Goal: Task Accomplishment & Management: Manage account settings

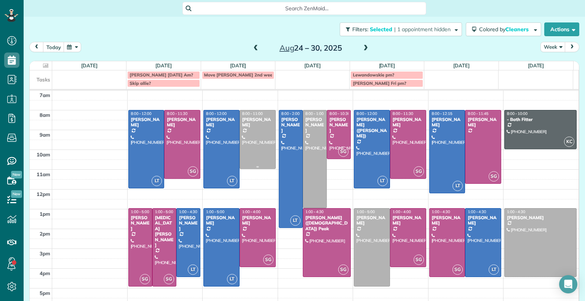
scroll to position [10, 0]
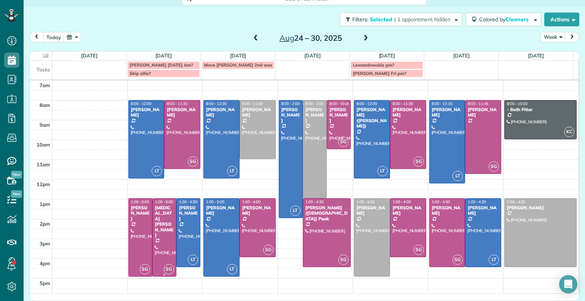
click at [155, 227] on div at bounding box center [164, 238] width 23 height 78
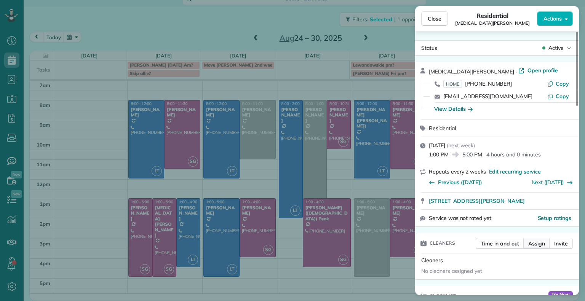
click at [536, 247] on span "Assign" at bounding box center [536, 244] width 17 height 8
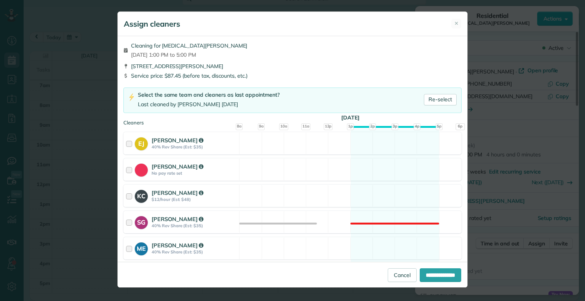
click at [519, 206] on div "Assign cleaners ✕ Cleaning for Alli Robbins Mon, Aug 25 - 1:00 PM to 5:00 PM 24…" at bounding box center [292, 150] width 585 height 301
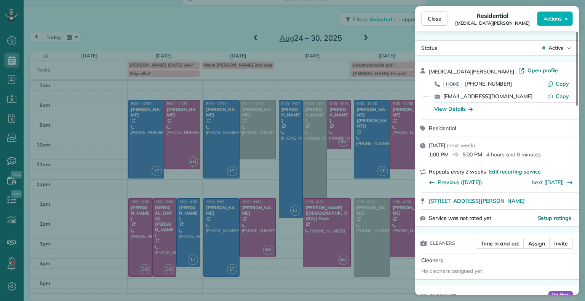
click at [166, 236] on div "Close Residential Alli Robbins Actions Status Active Alli Robbins · Open profil…" at bounding box center [292, 150] width 585 height 301
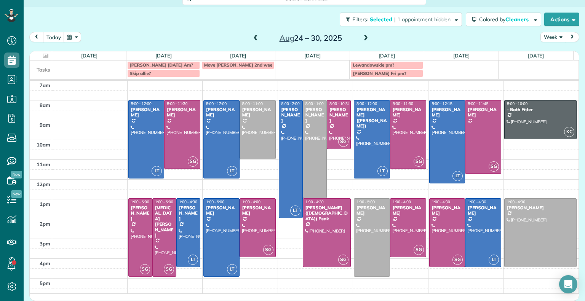
click at [166, 227] on div at bounding box center [164, 238] width 23 height 78
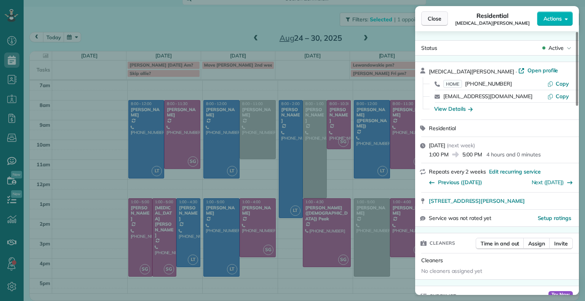
click at [439, 20] on span "Close" at bounding box center [435, 19] width 14 height 8
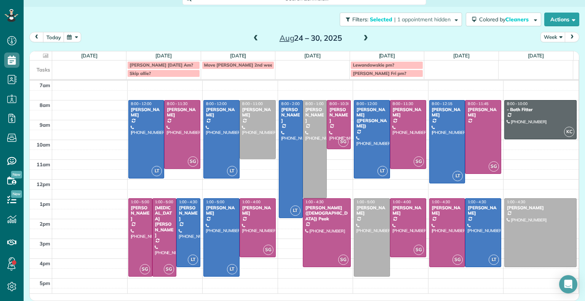
click at [162, 218] on div at bounding box center [164, 238] width 23 height 78
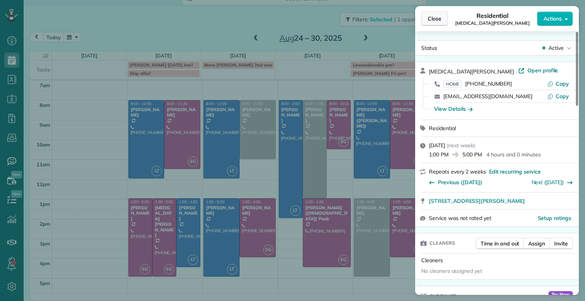
click at [436, 23] on button "Close" at bounding box center [434, 18] width 27 height 14
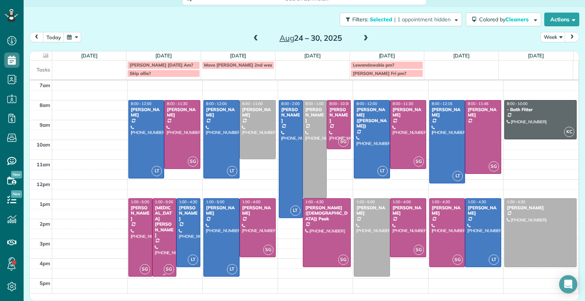
click at [161, 227] on div at bounding box center [164, 238] width 23 height 78
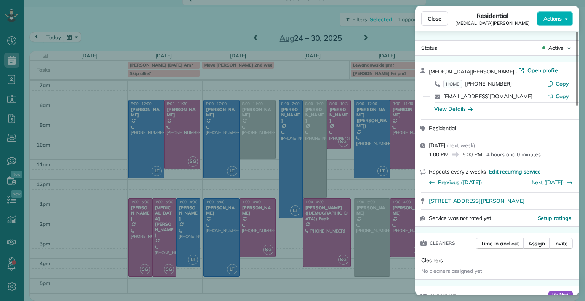
click at [161, 216] on div "Close Residential Alli Robbins Actions Status Active Alli Robbins · Open profil…" at bounding box center [292, 150] width 585 height 301
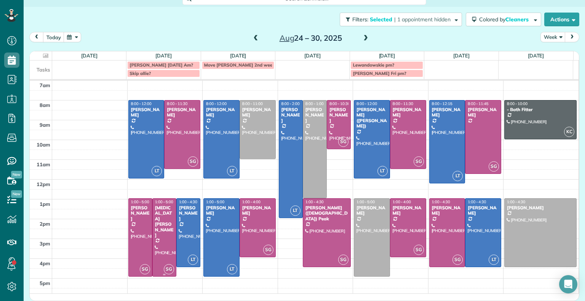
click at [154, 231] on div at bounding box center [164, 238] width 23 height 78
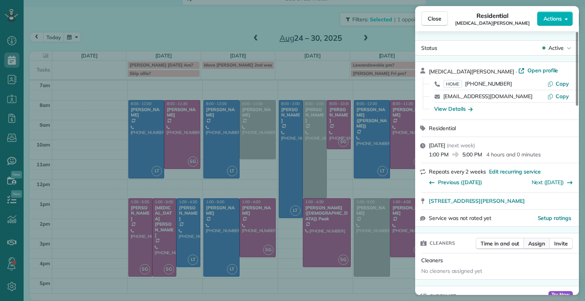
click at [538, 244] on span "Assign" at bounding box center [536, 244] width 17 height 8
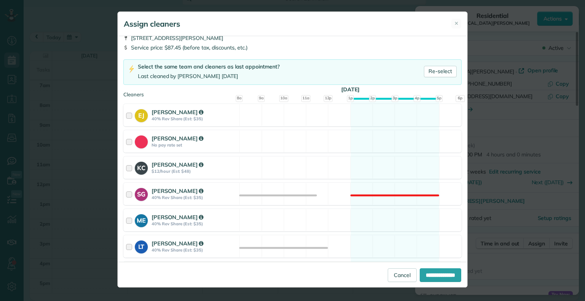
scroll to position [102, 0]
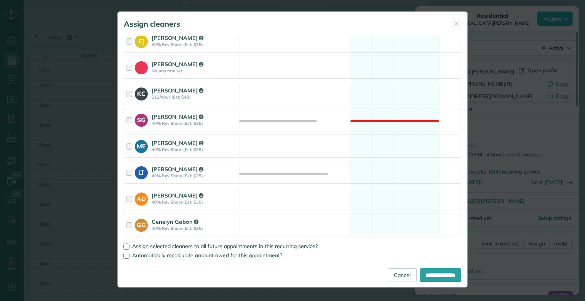
click at [519, 198] on div "Assign cleaners ✕ Cleaning for Alli Robbins Mon, Aug 25 - 1:00 PM to 5:00 PM 24…" at bounding box center [292, 150] width 585 height 301
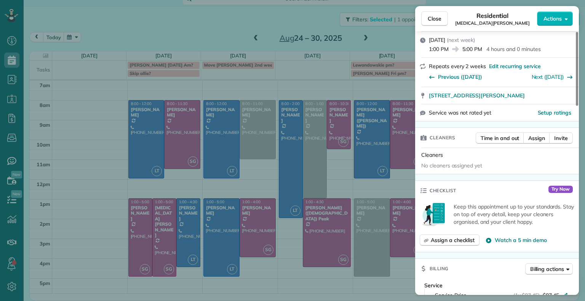
scroll to position [112, 0]
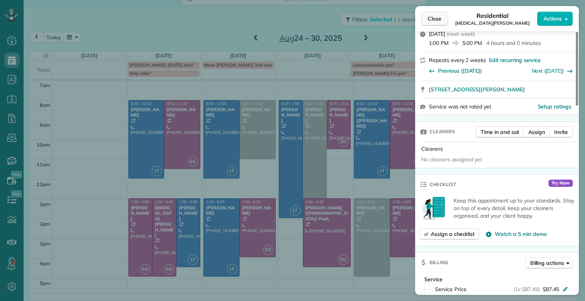
click at [441, 20] on button "Close" at bounding box center [434, 18] width 27 height 14
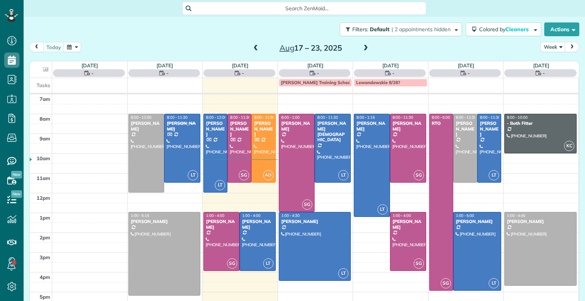
scroll to position [3, 3]
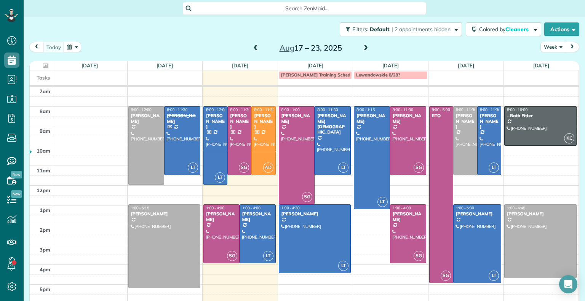
click at [364, 48] on span at bounding box center [365, 48] width 8 height 7
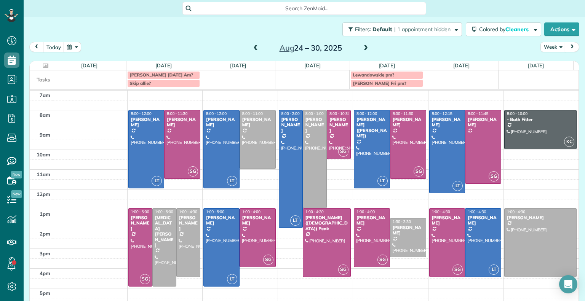
scroll to position [0, 0]
click at [221, 243] on div at bounding box center [221, 248] width 35 height 78
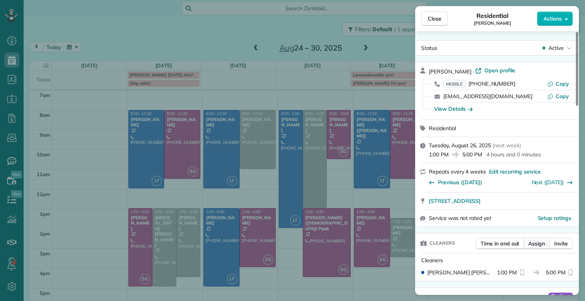
click at [538, 247] on span "Assign" at bounding box center [536, 244] width 17 height 8
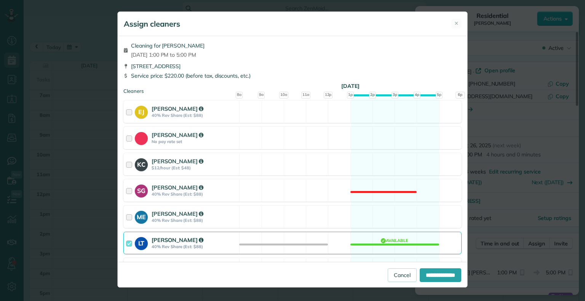
click at [131, 247] on div at bounding box center [130, 243] width 9 height 14
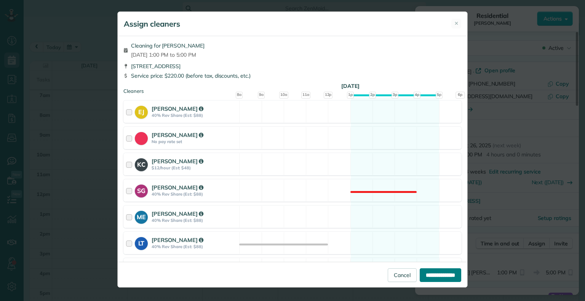
click at [443, 281] on input "**********" at bounding box center [441, 275] width 42 height 14
type input "**********"
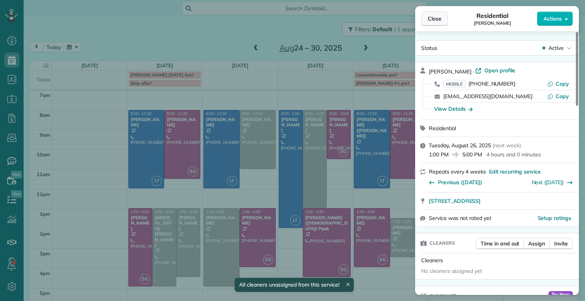
click at [441, 21] on span "Close" at bounding box center [435, 19] width 14 height 8
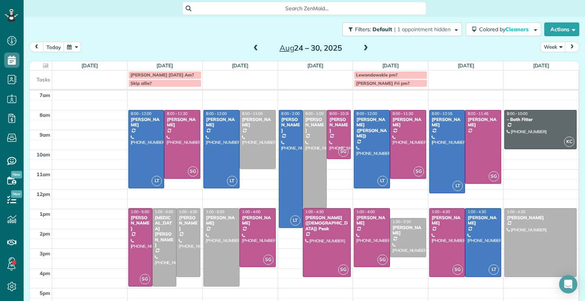
click at [476, 248] on div at bounding box center [482, 243] width 35 height 68
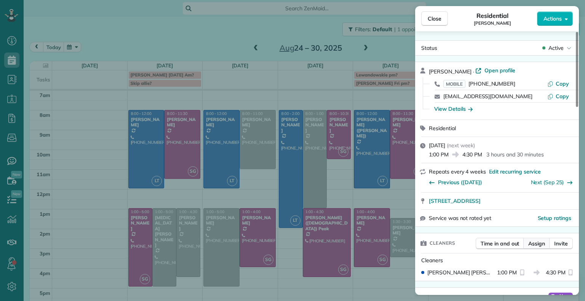
click at [531, 247] on span "Assign" at bounding box center [536, 244] width 17 height 8
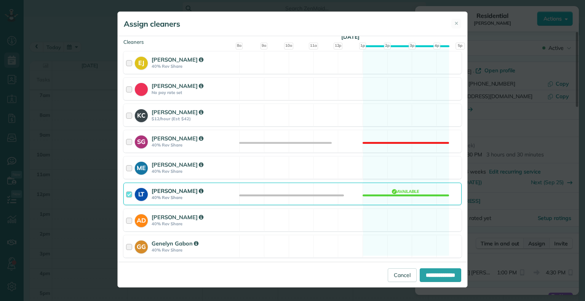
scroll to position [102, 0]
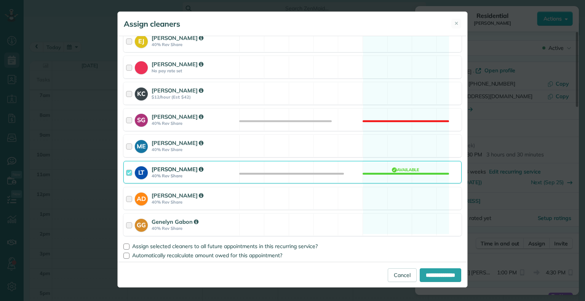
click at [126, 176] on div at bounding box center [130, 172] width 9 height 14
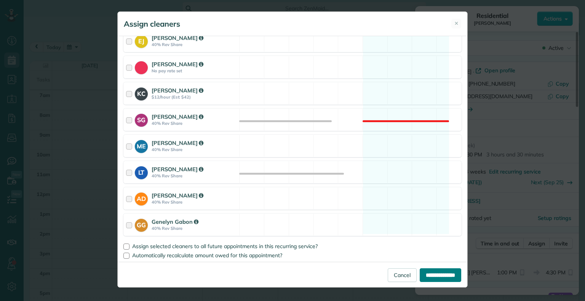
click at [458, 274] on input "**********" at bounding box center [441, 275] width 42 height 14
type input "**********"
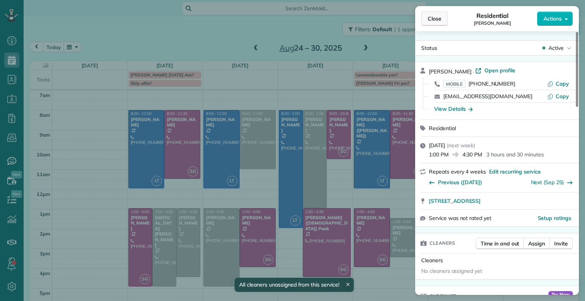
click at [435, 17] on span "Close" at bounding box center [435, 19] width 14 height 8
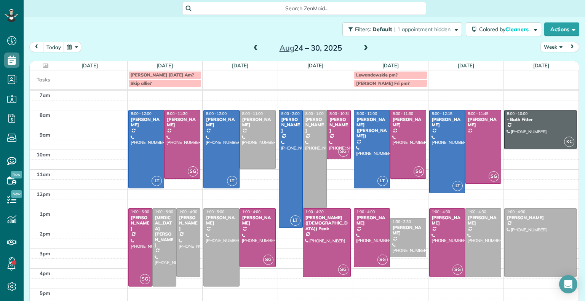
click at [538, 247] on div at bounding box center [540, 243] width 72 height 68
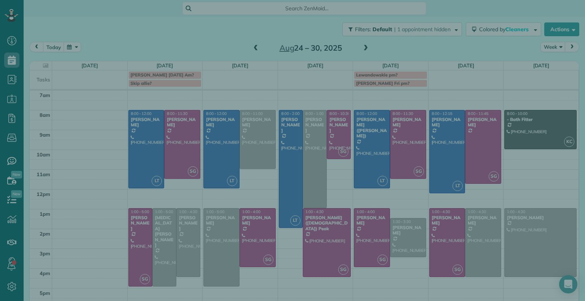
click at [0, 0] on div "Cleaners" at bounding box center [0, 0] width 0 height 0
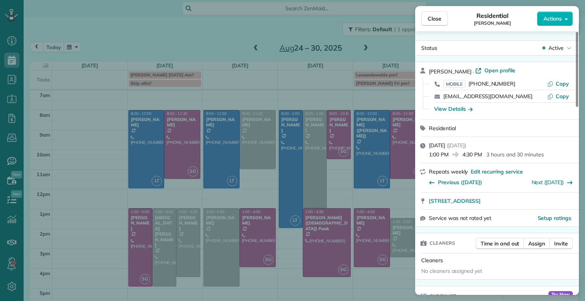
click at [557, 49] on span "Active" at bounding box center [555, 48] width 15 height 8
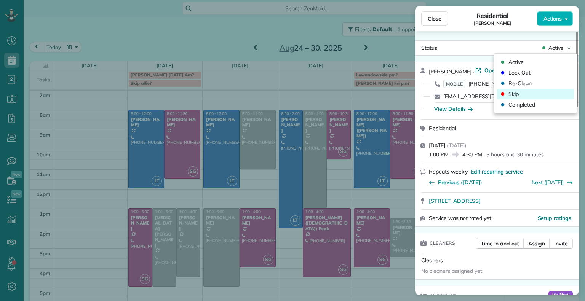
click at [520, 94] on div "Skip" at bounding box center [535, 94] width 77 height 11
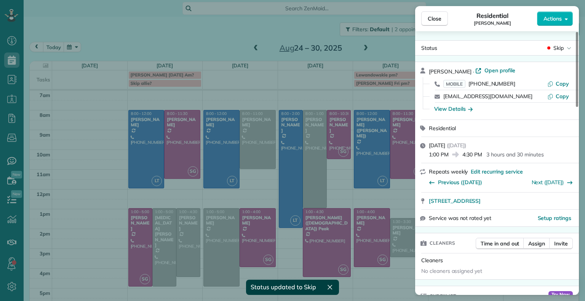
click at [439, 34] on div "Status Skip [PERSON_NAME] · Open profile MOBILE [PHONE_NUMBER] Copy [EMAIL_ADDR…" at bounding box center [497, 163] width 164 height 264
click at [433, 16] on span "Close" at bounding box center [435, 19] width 14 height 8
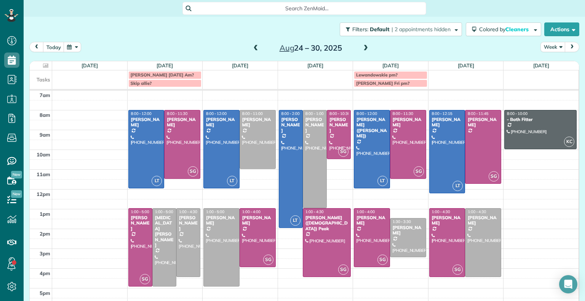
click at [168, 73] on span "[PERSON_NAME] [DATE] Am?" at bounding box center [163, 75] width 64 height 6
click at [285, 72] on div "**********" at bounding box center [292, 150] width 585 height 301
click at [363, 46] on span at bounding box center [365, 48] width 8 height 7
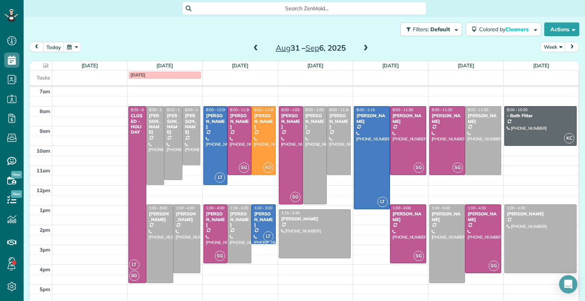
click at [252, 48] on span at bounding box center [256, 48] width 8 height 7
